Goal: Navigation & Orientation: Understand site structure

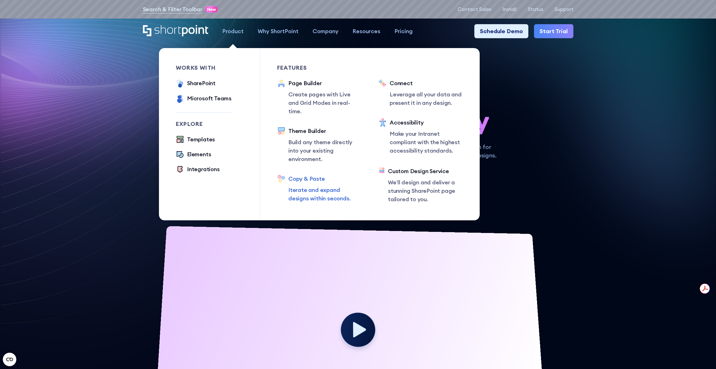
click at [319, 175] on div "Copy & Paste" at bounding box center [324, 179] width 73 height 8
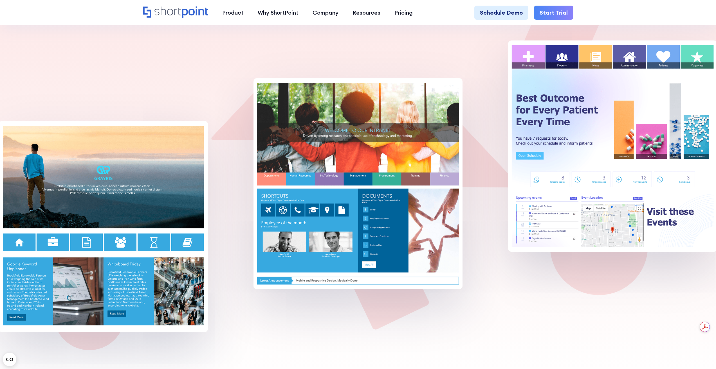
scroll to position [535, 0]
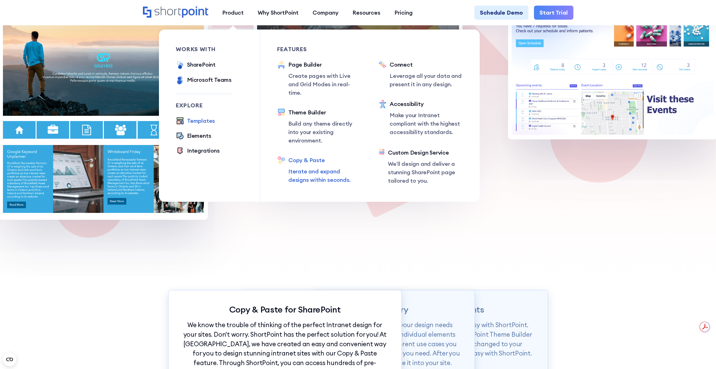
click at [191, 120] on div "Templates" at bounding box center [201, 121] width 28 height 8
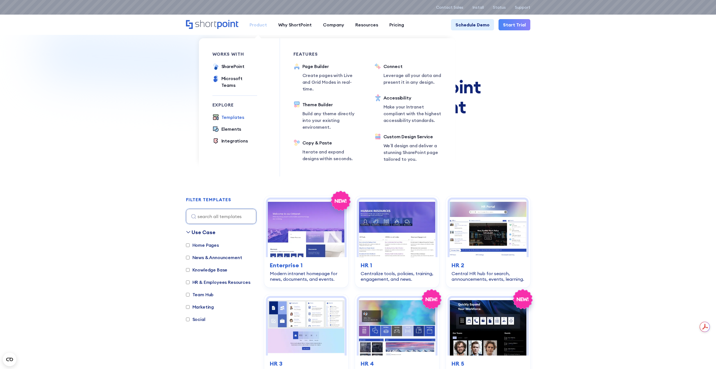
click at [259, 25] on div "Product" at bounding box center [258, 24] width 17 height 7
click at [233, 128] on ul "Templates Elements Integrations" at bounding box center [234, 129] width 45 height 31
click at [234, 126] on div "Elements" at bounding box center [231, 129] width 20 height 7
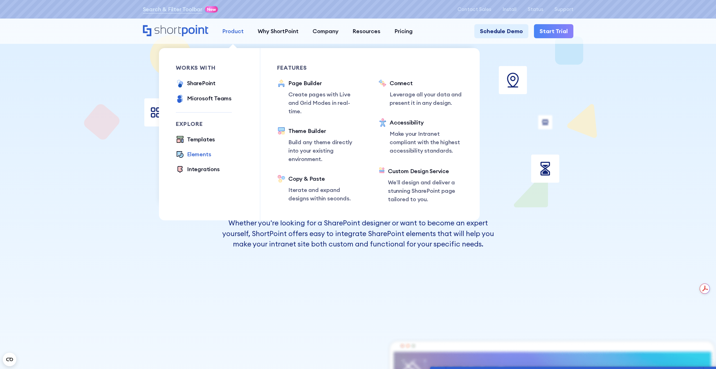
click at [236, 33] on div "Product" at bounding box center [232, 31] width 21 height 8
click at [196, 155] on div "Elements" at bounding box center [199, 154] width 24 height 8
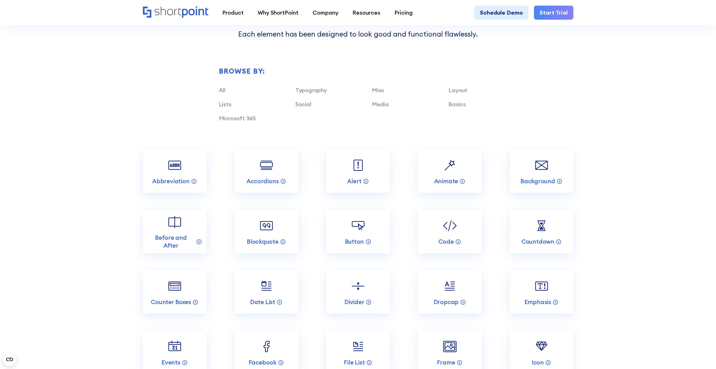
scroll to position [450, 0]
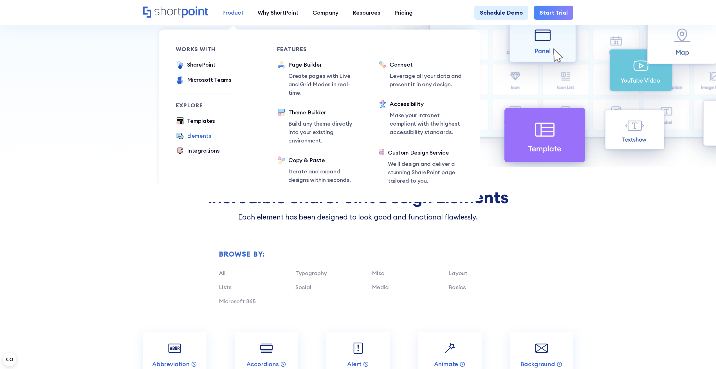
click at [244, 16] on link "Product" at bounding box center [232, 13] width 35 height 14
click at [315, 108] on div "Theme Builder" at bounding box center [324, 112] width 73 height 8
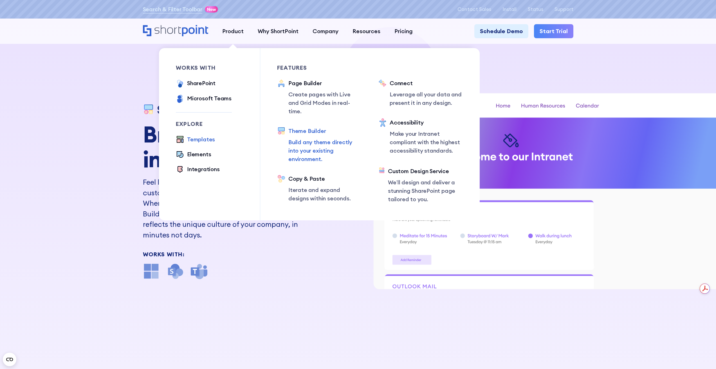
click at [203, 141] on div "Templates" at bounding box center [201, 139] width 28 height 8
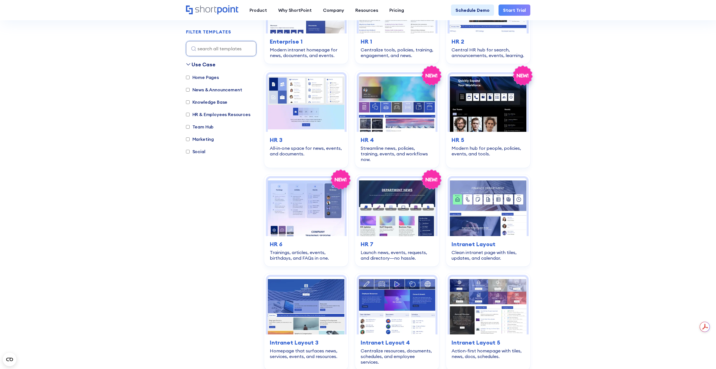
scroll to position [56, 0]
